Goal: Task Accomplishment & Management: Manage account settings

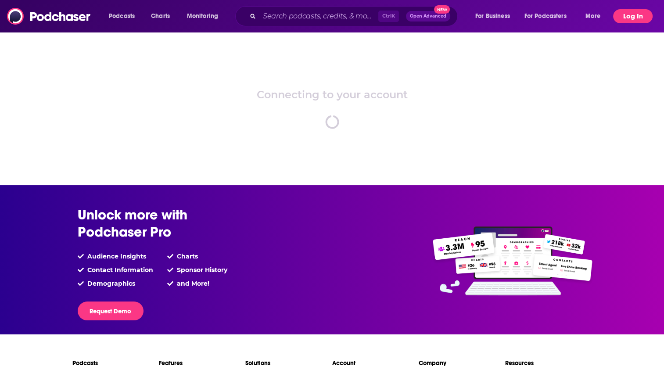
click at [631, 16] on button "Log In" at bounding box center [633, 16] width 40 height 14
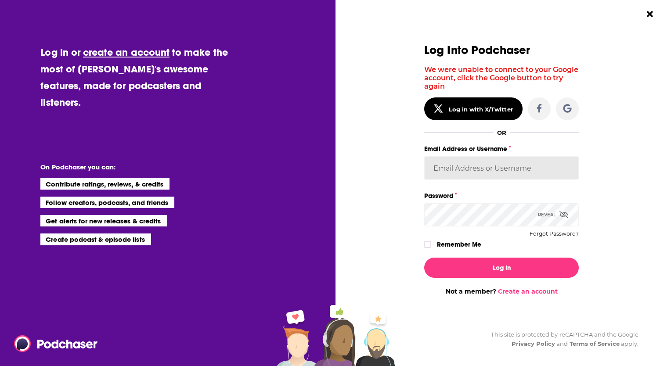
click at [514, 162] on input "Email Address or Username" at bounding box center [501, 168] width 155 height 24
click at [557, 170] on input "[EMAIL_ADDRESS][DOMAIN_NAME]" at bounding box center [501, 168] width 155 height 24
type input "D"
type input "dmessina"
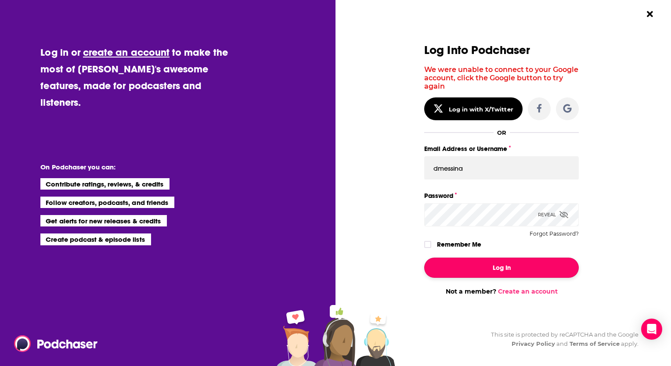
click at [507, 273] on button "Log In" at bounding box center [501, 268] width 155 height 20
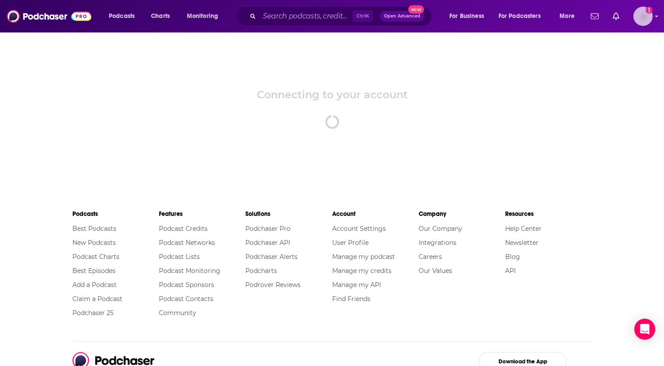
click at [650, 10] on icon "Add a profile image" at bounding box center [649, 9] width 2 height 5
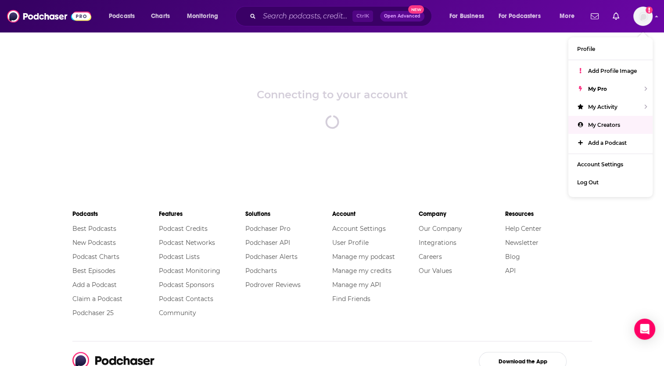
click at [478, 147] on div "Connecting to your account spinner" at bounding box center [332, 109] width 664 height 154
